Goal: Information Seeking & Learning: Learn about a topic

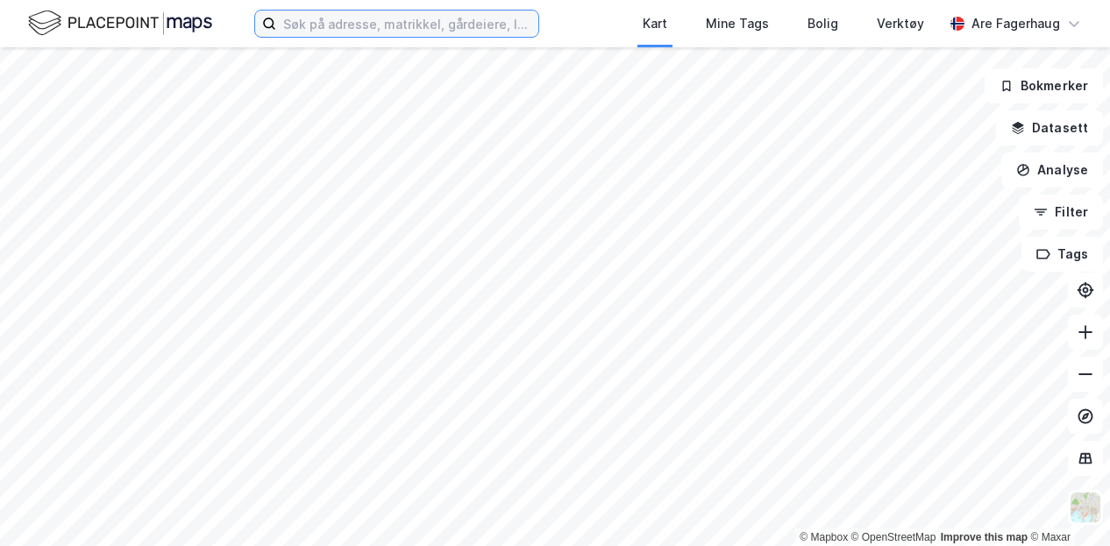
click at [331, 32] on input at bounding box center [407, 24] width 262 height 26
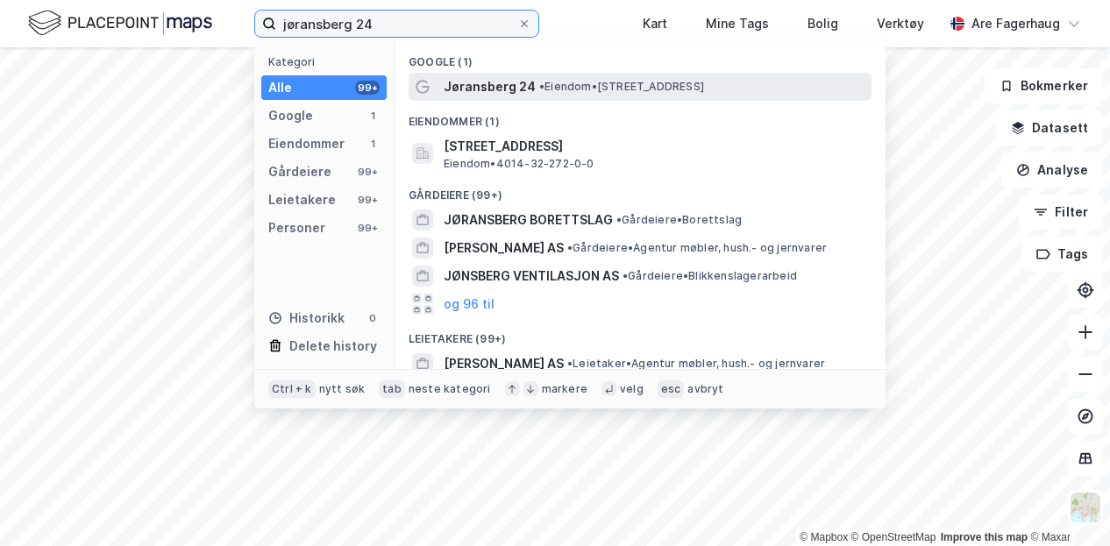
type input "jøransberg 24"
click at [481, 89] on span "Jøransberg 24" at bounding box center [490, 86] width 92 height 21
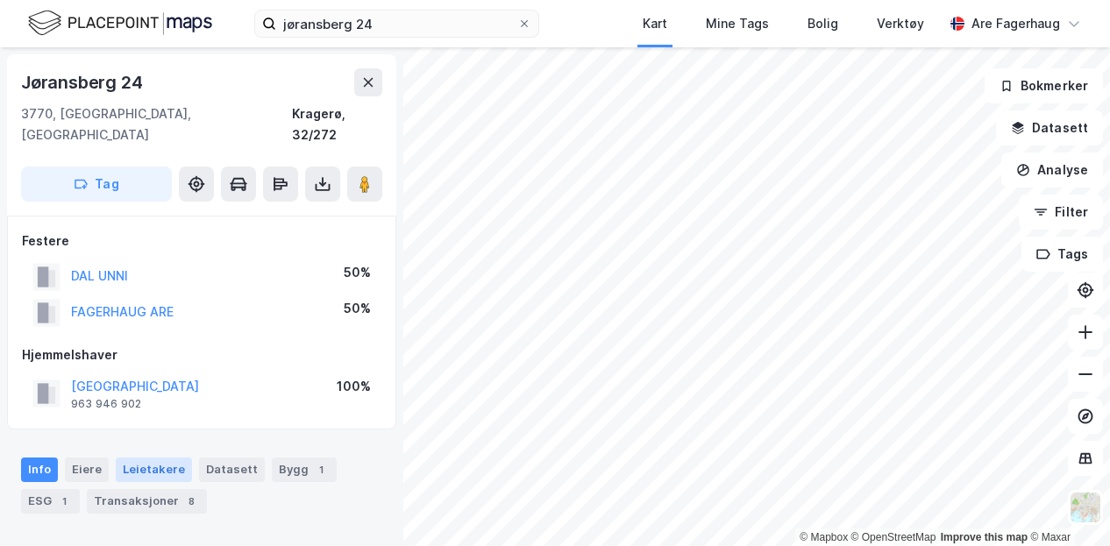
click at [161, 458] on div "Leietakere" at bounding box center [154, 470] width 76 height 25
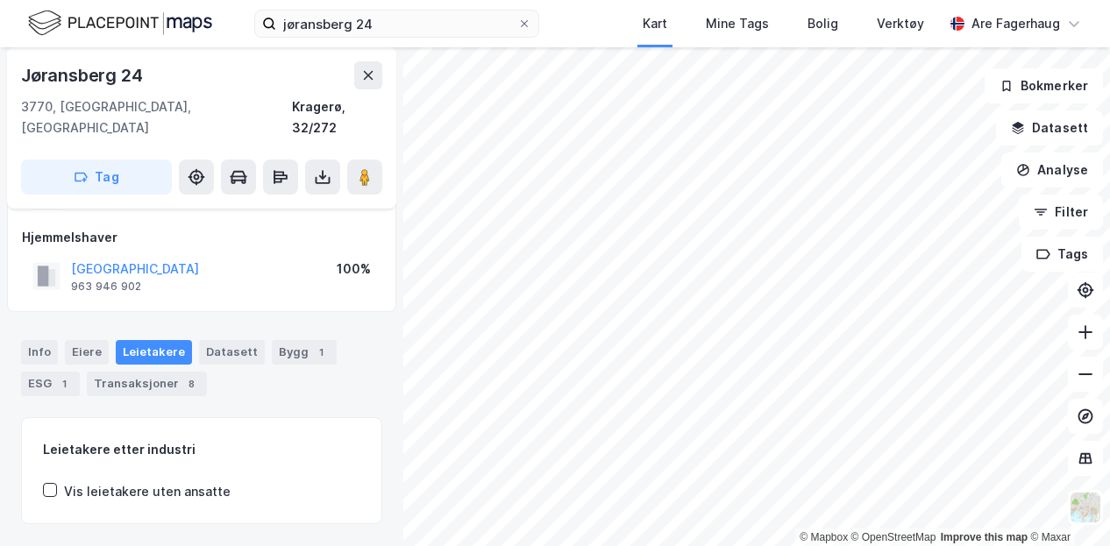
scroll to position [112, 0]
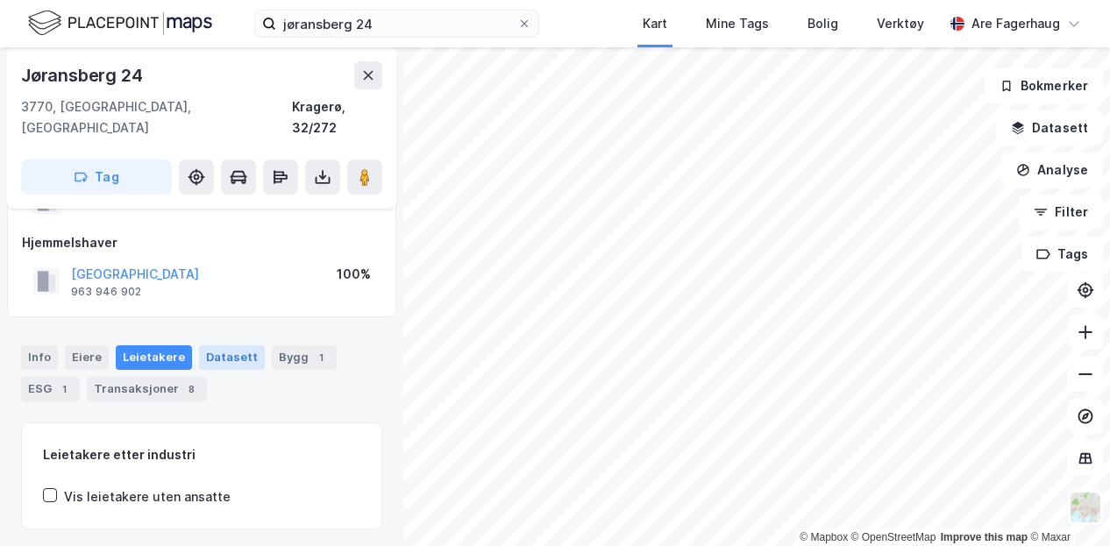
click at [226, 346] on div "Datasett" at bounding box center [232, 358] width 66 height 25
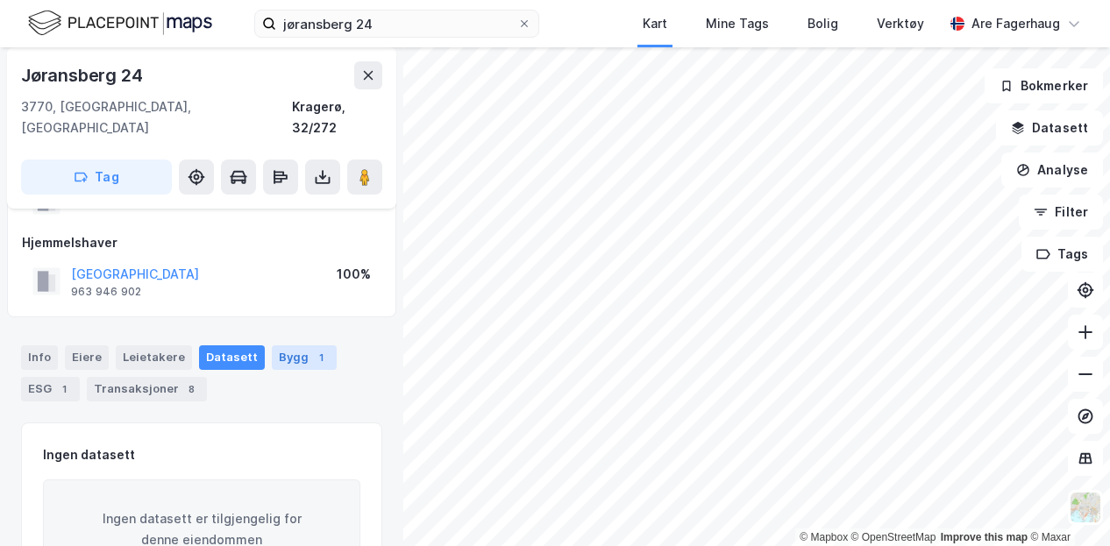
click at [277, 346] on div "Bygg 1" at bounding box center [304, 358] width 65 height 25
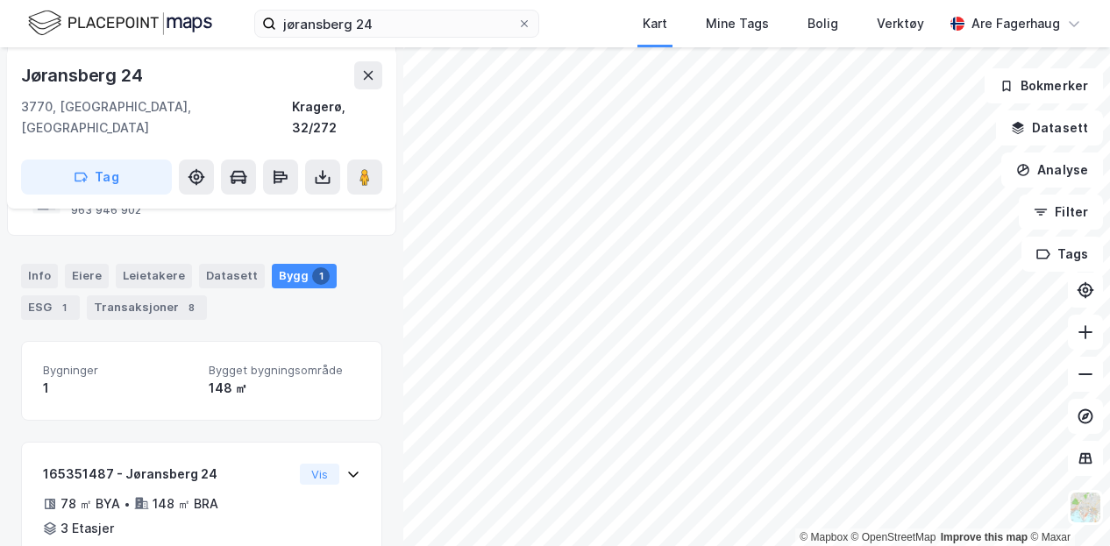
scroll to position [193, 0]
click at [48, 296] on div "ESG 1" at bounding box center [50, 308] width 59 height 25
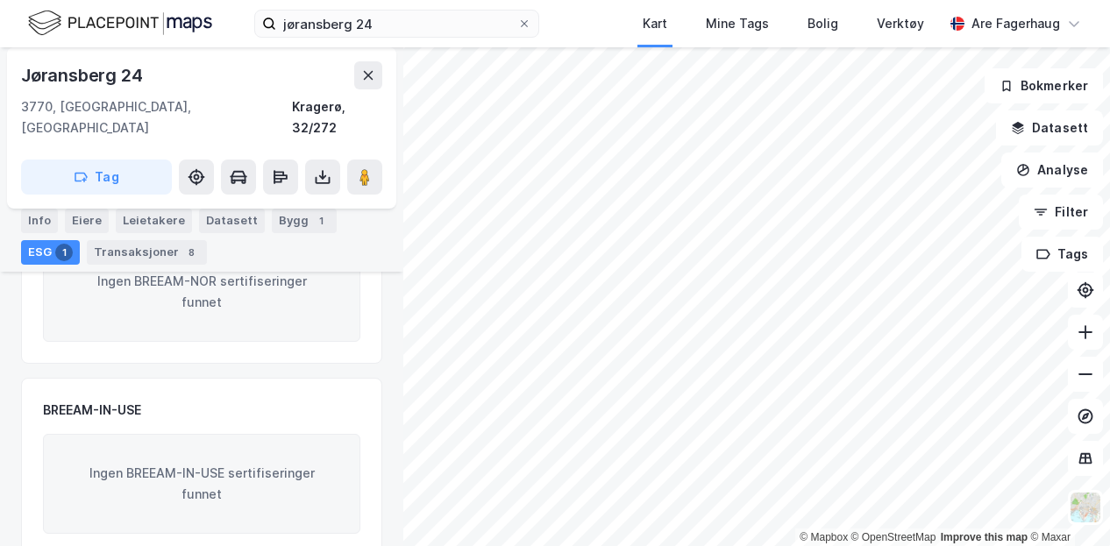
scroll to position [534, 0]
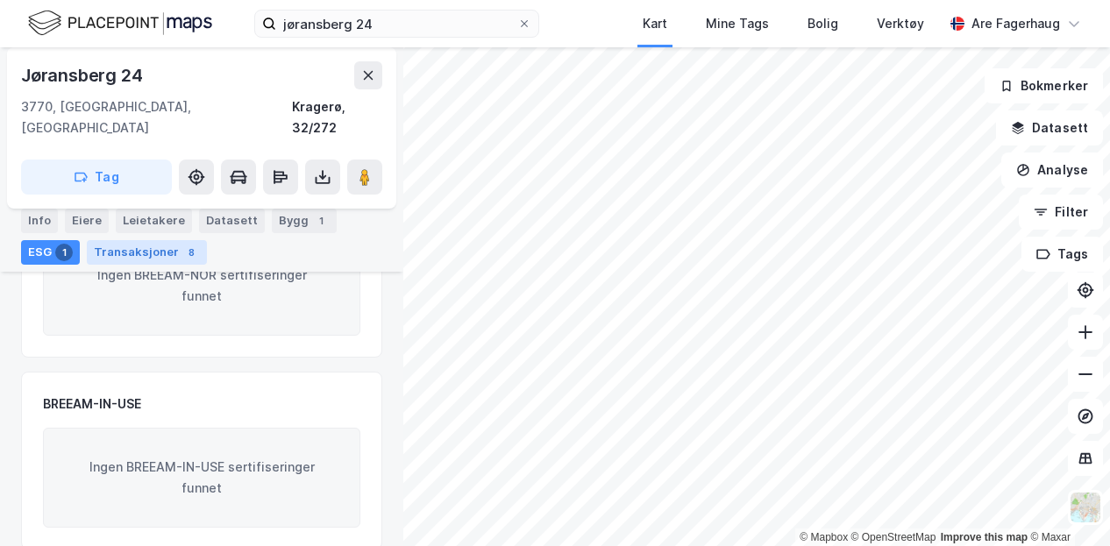
click at [139, 259] on div "Transaksjoner 8" at bounding box center [147, 252] width 120 height 25
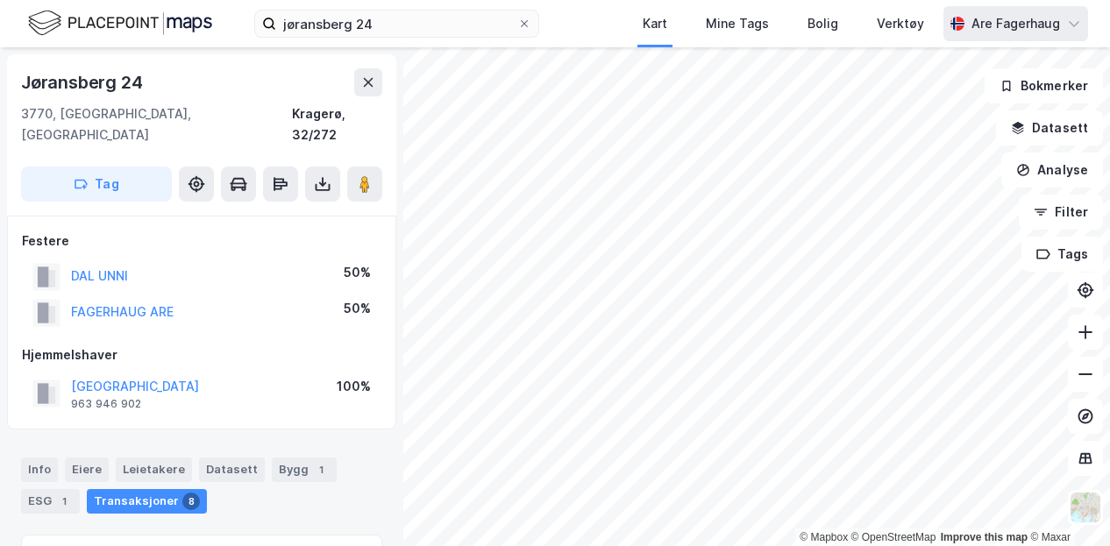
click at [989, 24] on div "Are Fagerhaug" at bounding box center [1016, 23] width 89 height 21
click at [47, 458] on div "Info" at bounding box center [39, 470] width 37 height 25
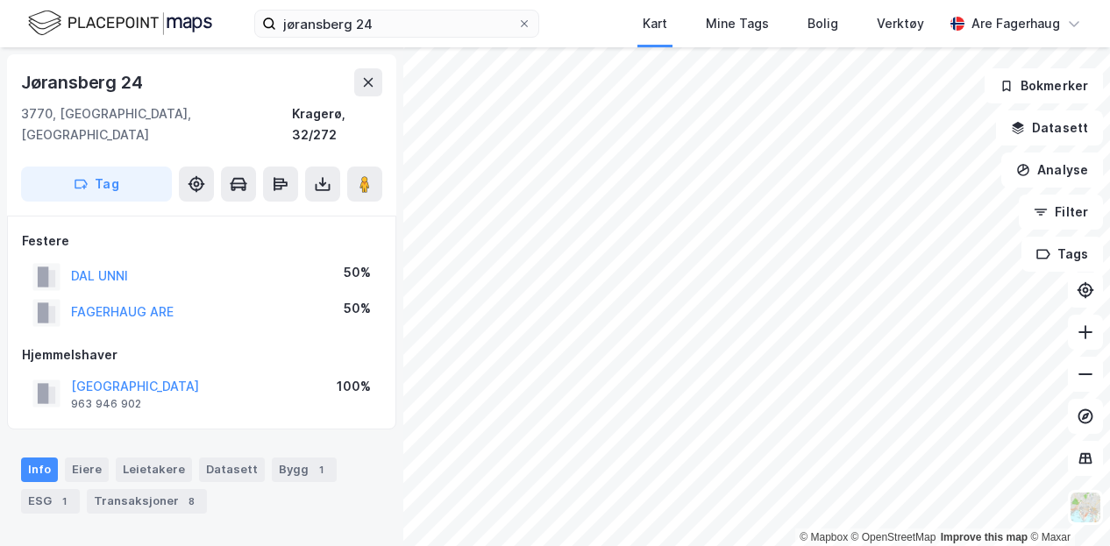
click at [44, 458] on div "Info" at bounding box center [39, 470] width 37 height 25
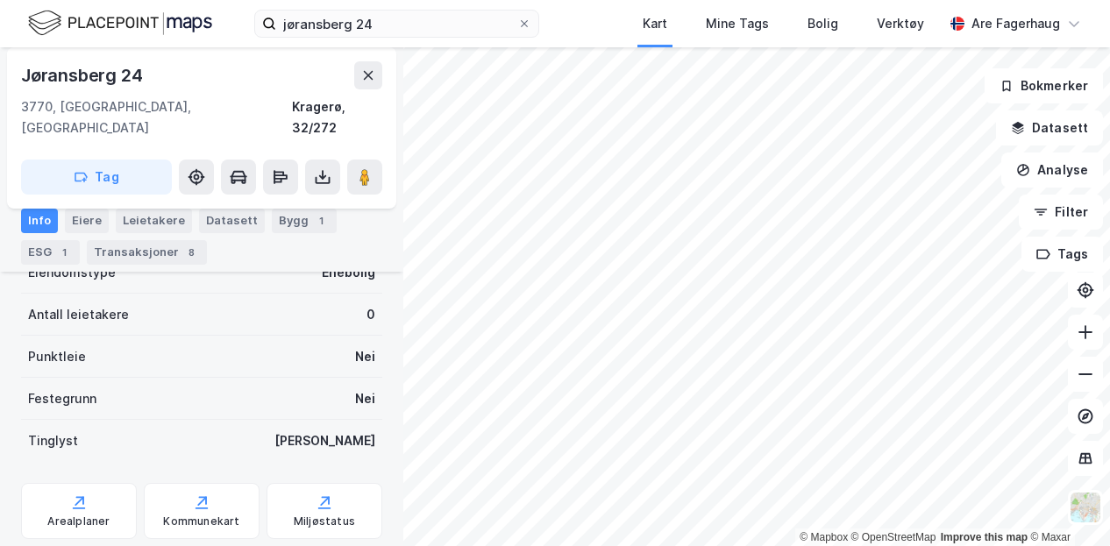
scroll to position [437, 0]
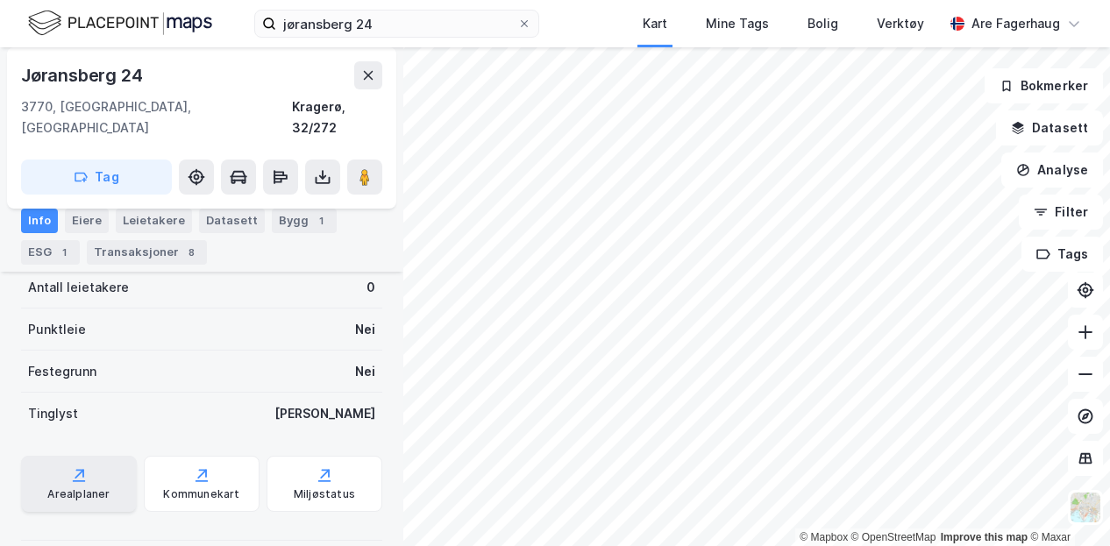
click at [73, 464] on div "Arealplaner" at bounding box center [79, 484] width 116 height 56
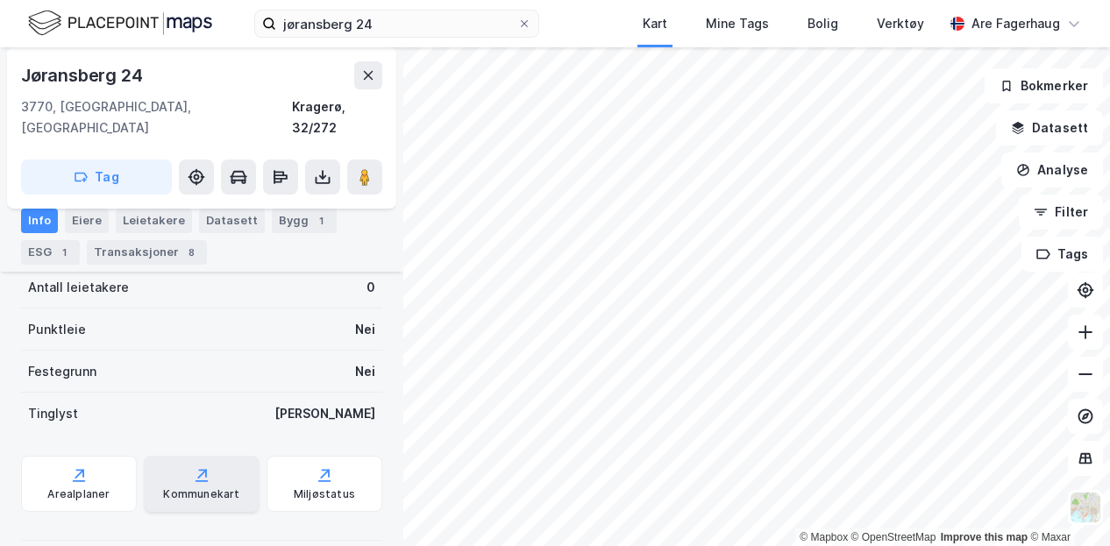
click at [226, 488] on div "Kommunekart" at bounding box center [201, 495] width 76 height 14
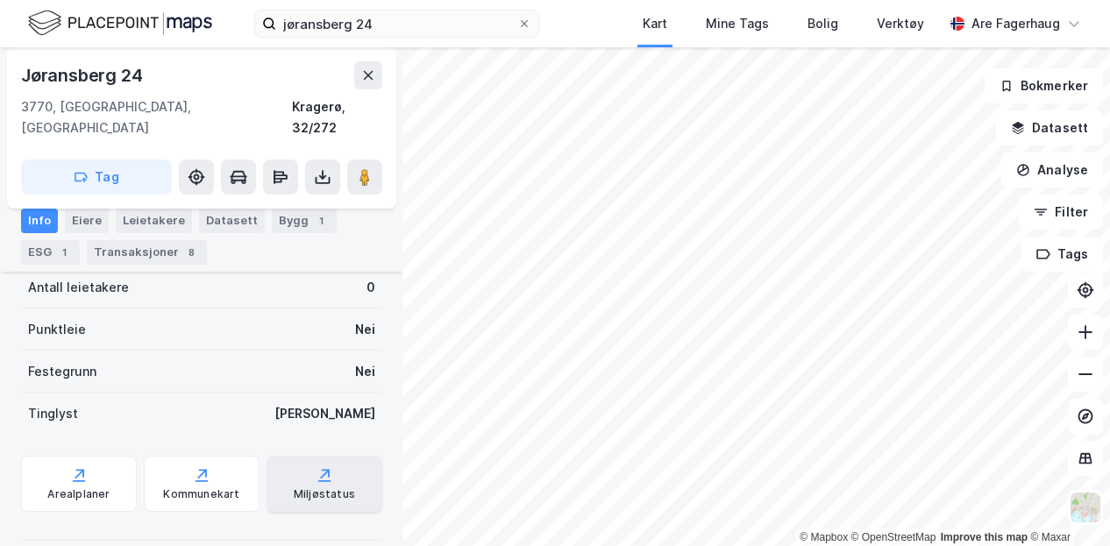
click at [307, 488] on div "Miljøstatus" at bounding box center [324, 495] width 61 height 14
click at [1084, 333] on icon at bounding box center [1086, 333] width 18 height 18
click at [1082, 331] on icon at bounding box center [1086, 333] width 18 height 18
click at [1082, 330] on icon at bounding box center [1086, 333] width 18 height 18
click at [1082, 328] on icon at bounding box center [1086, 333] width 18 height 18
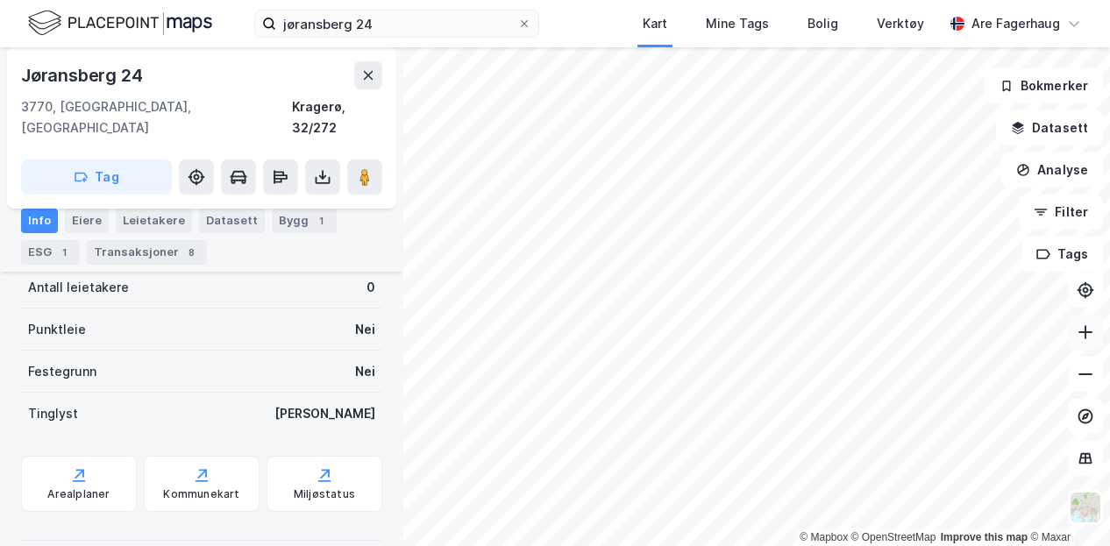
click at [1082, 327] on icon at bounding box center [1086, 333] width 18 height 18
click at [1081, 324] on icon at bounding box center [1086, 333] width 18 height 18
click at [1092, 379] on icon at bounding box center [1086, 375] width 18 height 18
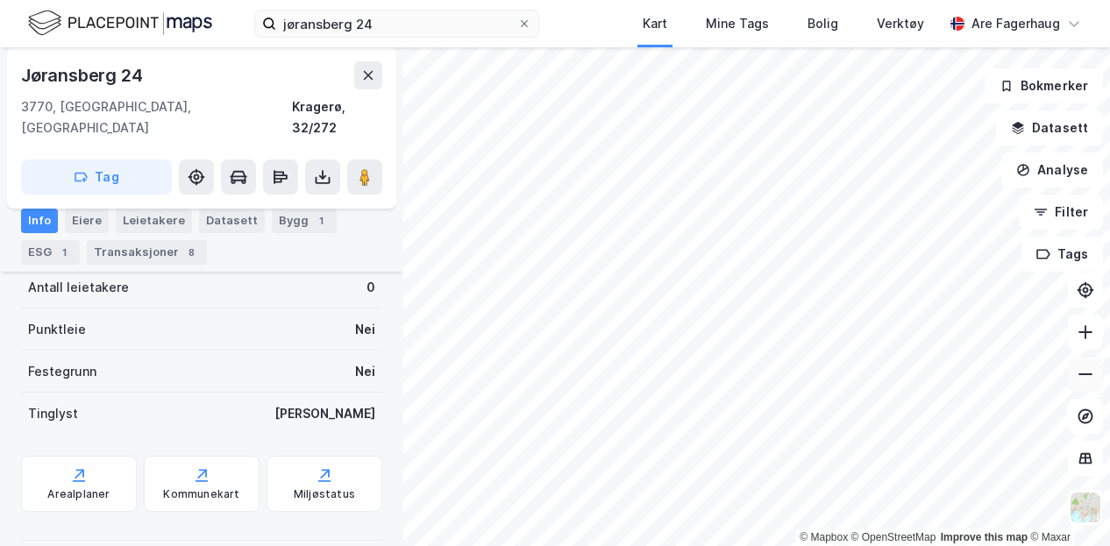
click at [1092, 379] on icon at bounding box center [1086, 375] width 18 height 18
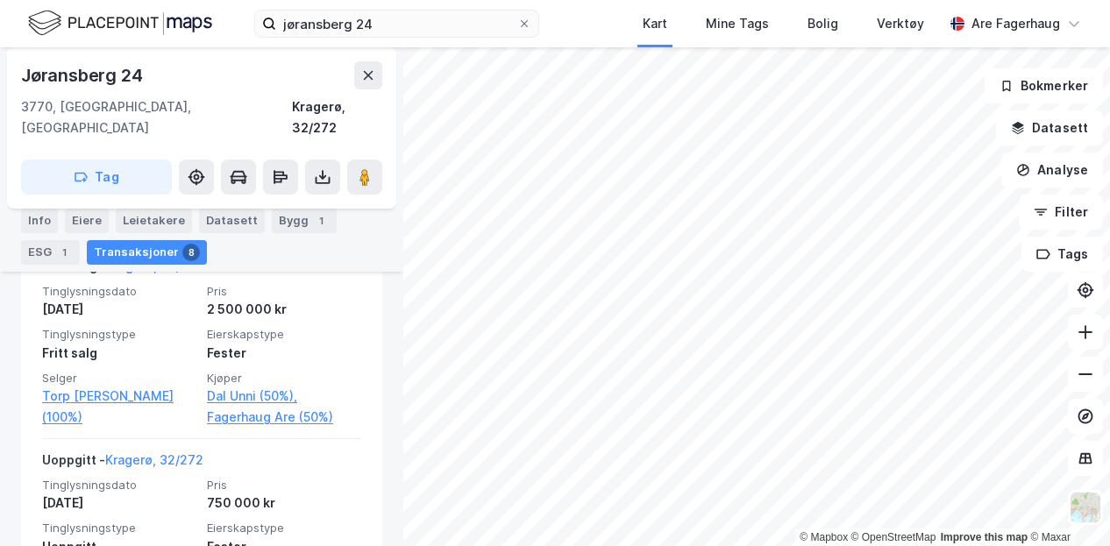
scroll to position [605, 0]
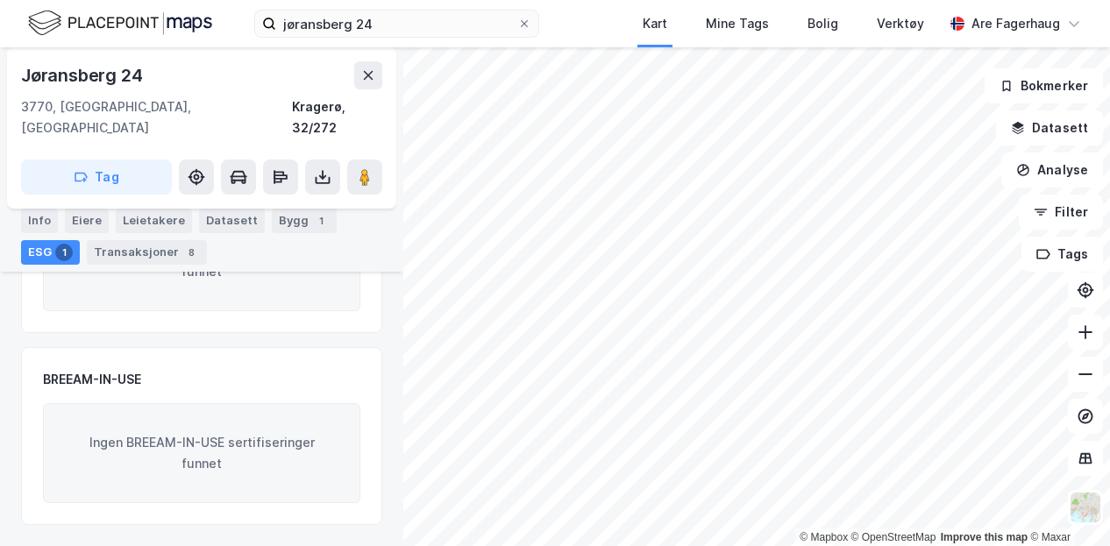
scroll to position [534, 0]
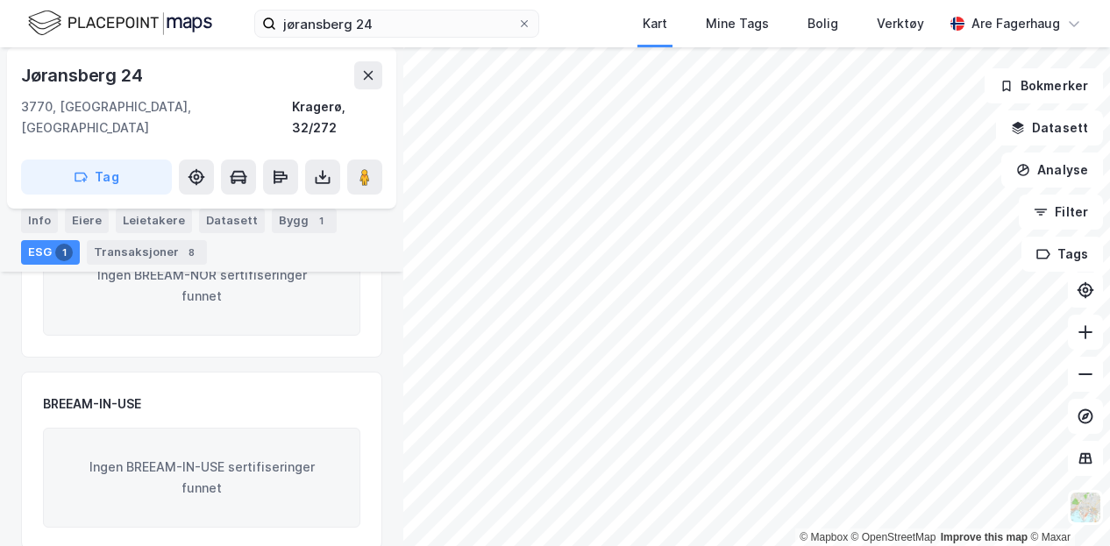
scroll to position [262, 0]
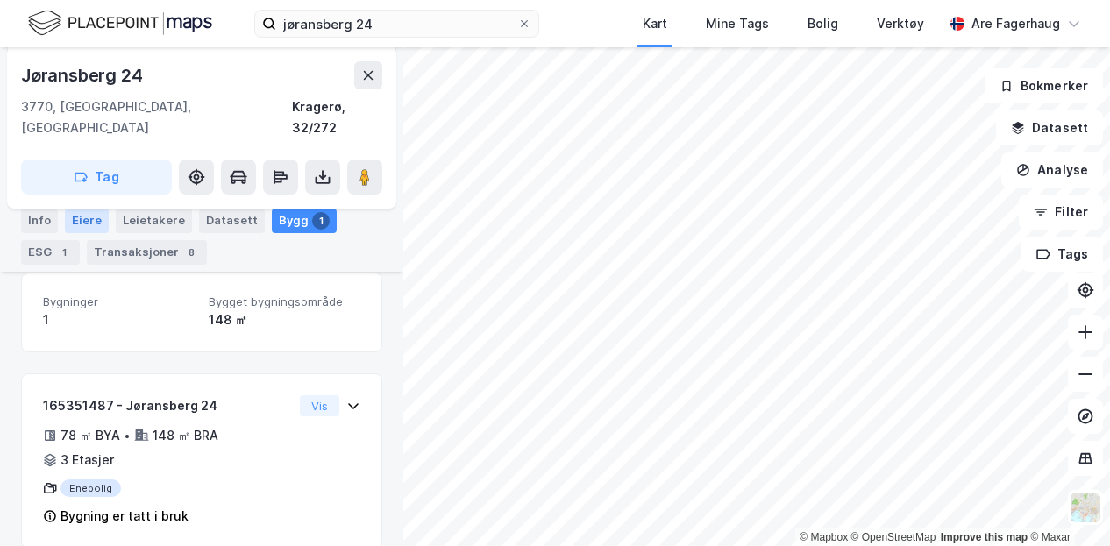
click at [87, 210] on div "Eiere" at bounding box center [87, 221] width 44 height 25
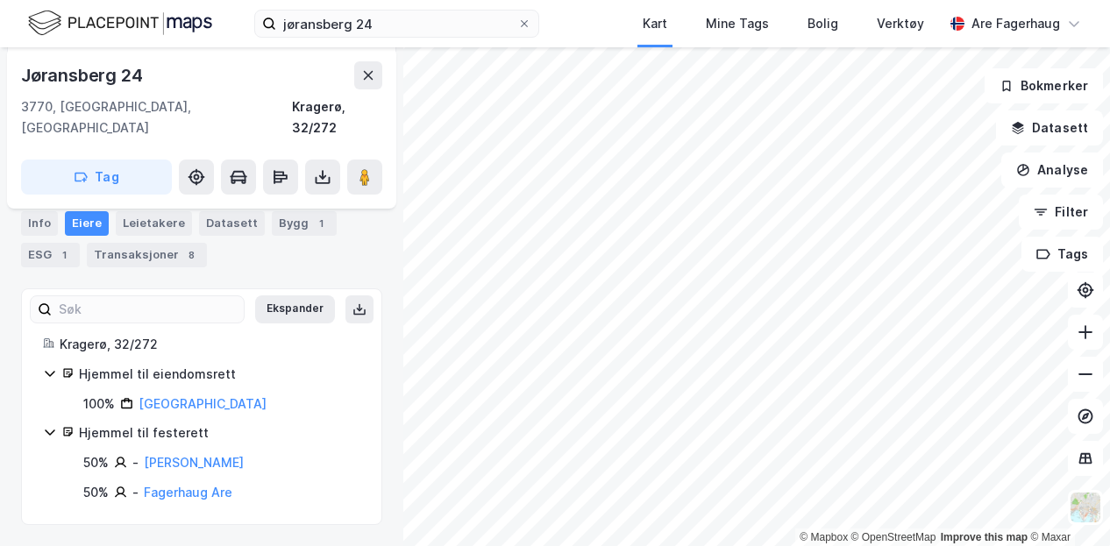
scroll to position [225, 0]
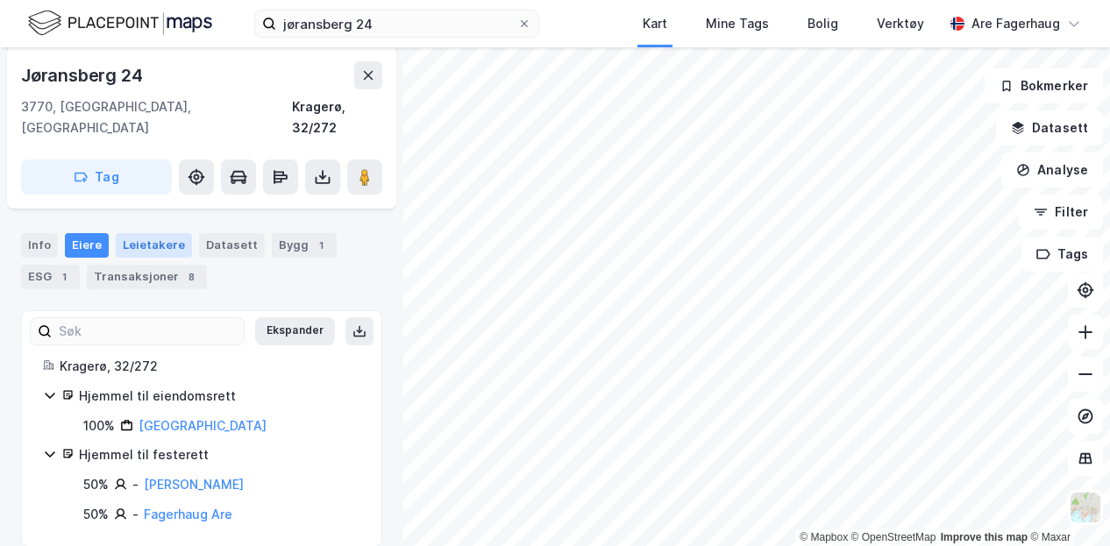
click at [167, 233] on div "Leietakere" at bounding box center [154, 245] width 76 height 25
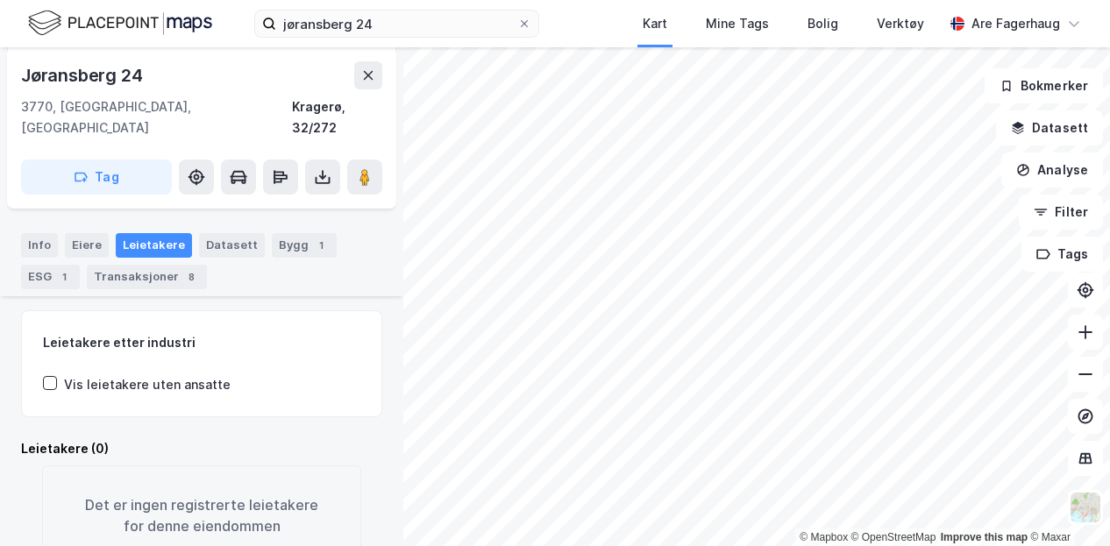
scroll to position [263, 0]
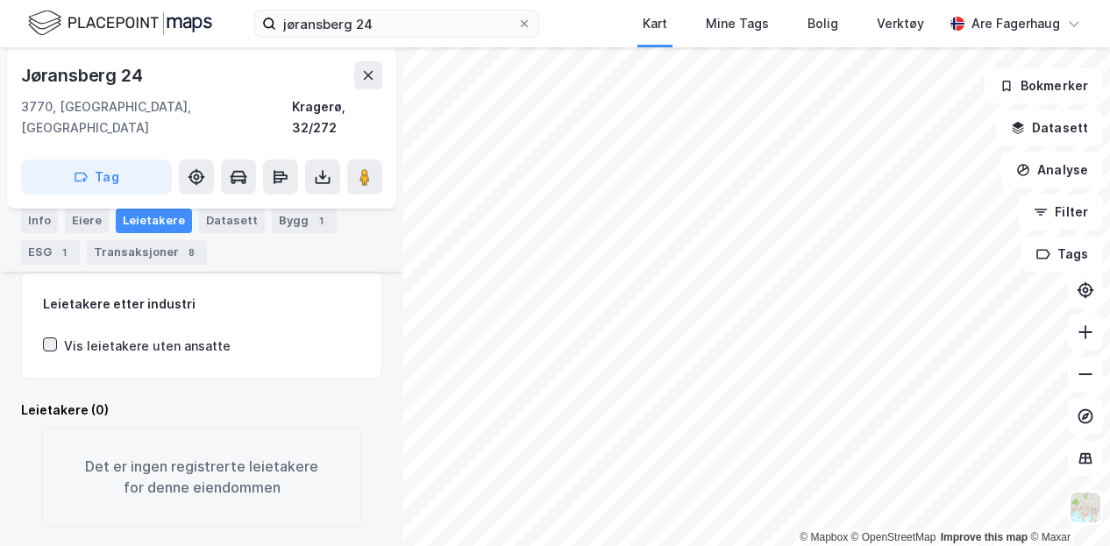
click at [56, 338] on div at bounding box center [50, 345] width 14 height 14
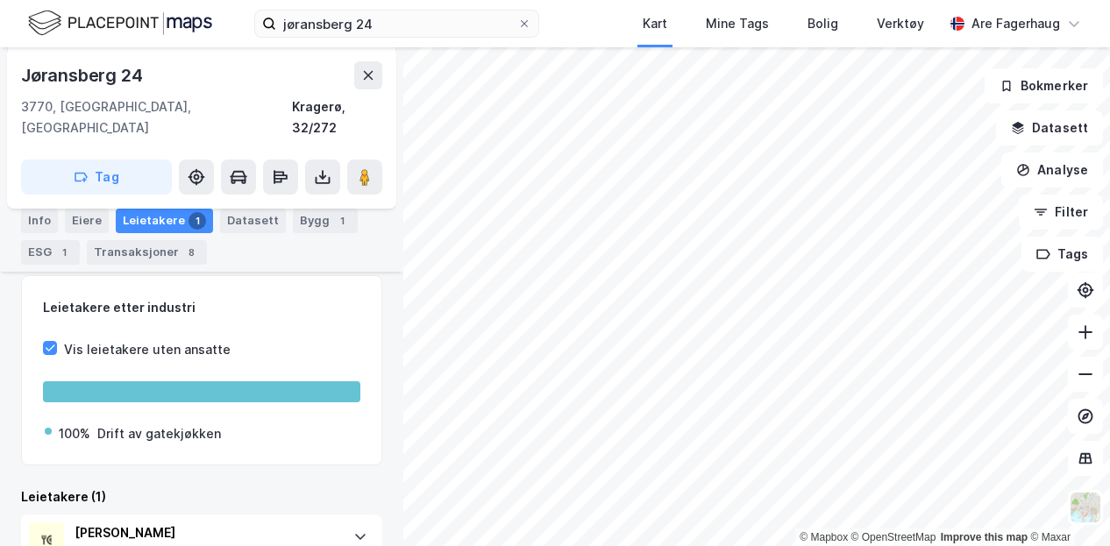
scroll to position [321, 0]
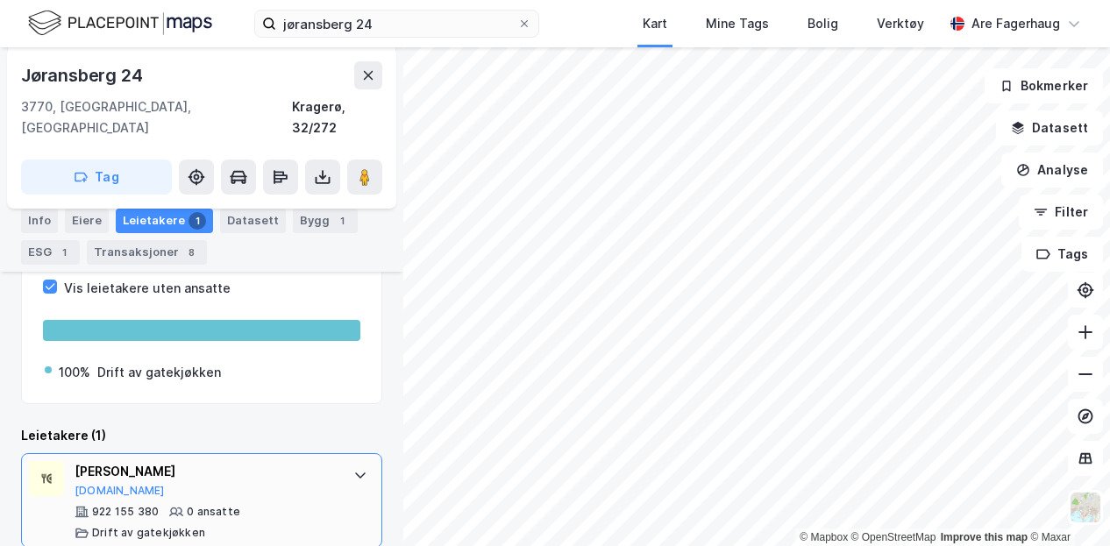
click at [353, 468] on icon at bounding box center [360, 475] width 14 height 14
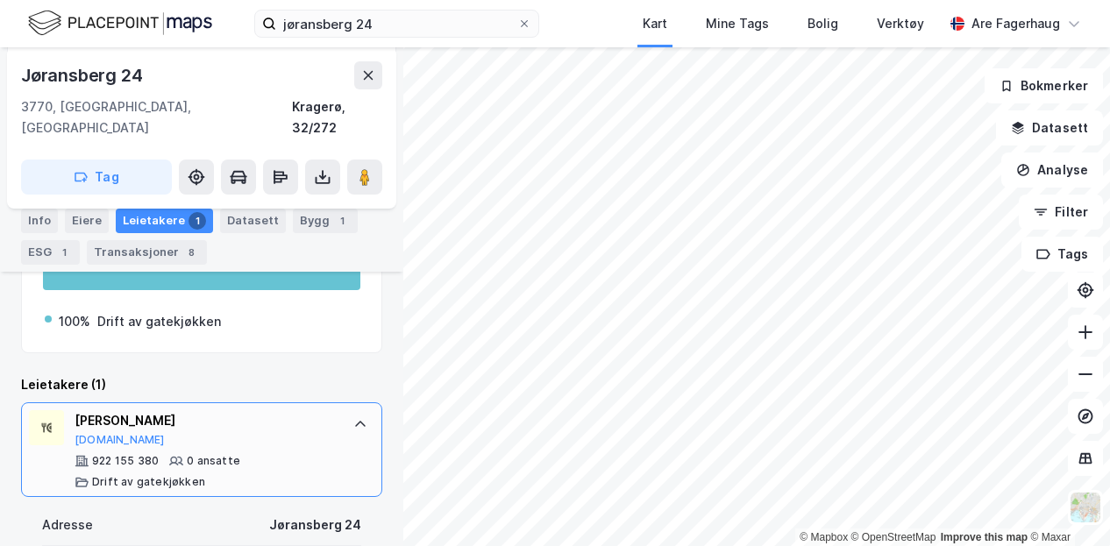
scroll to position [373, 0]
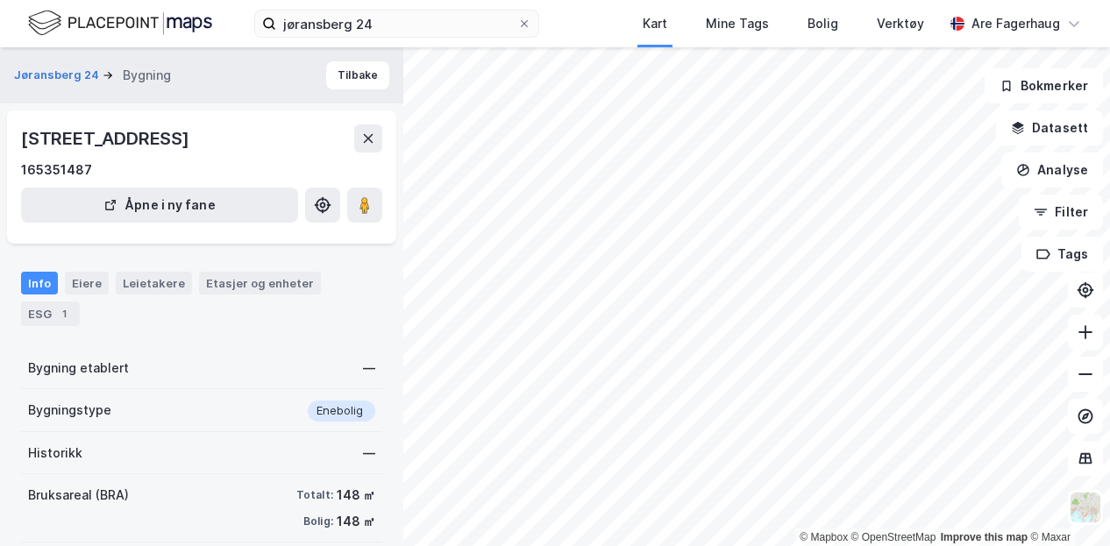
scroll to position [189, 0]
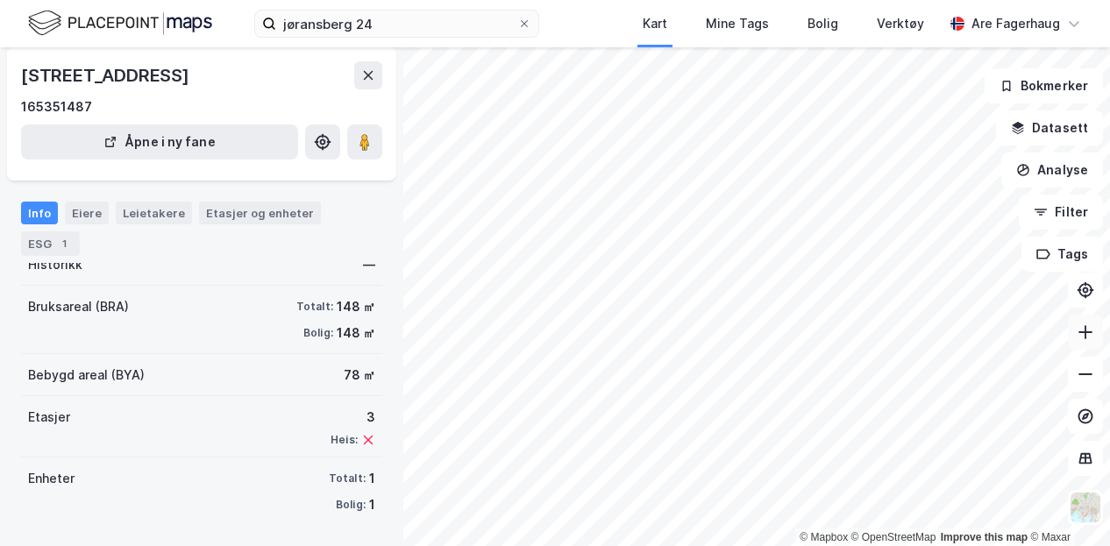
click at [1090, 324] on icon at bounding box center [1086, 333] width 18 height 18
click at [943, 546] on html "jøransberg 24 Kart Mine Tags Bolig Verktøy [PERSON_NAME] © Mapbox © OpenStreetM…" at bounding box center [555, 273] width 1110 height 546
